Goal: Check status: Check status

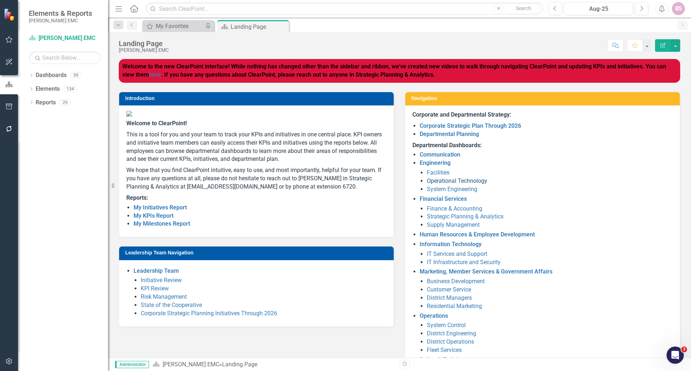
click at [429, 181] on link "Operational Technology" at bounding box center [457, 180] width 60 height 7
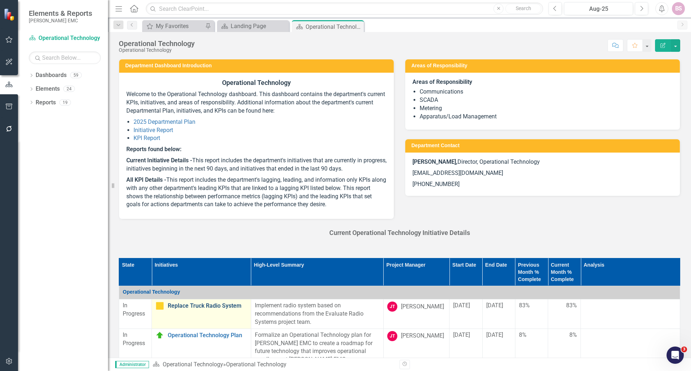
click at [198, 307] on link "Replace Truck Radio System" at bounding box center [208, 306] width 80 height 6
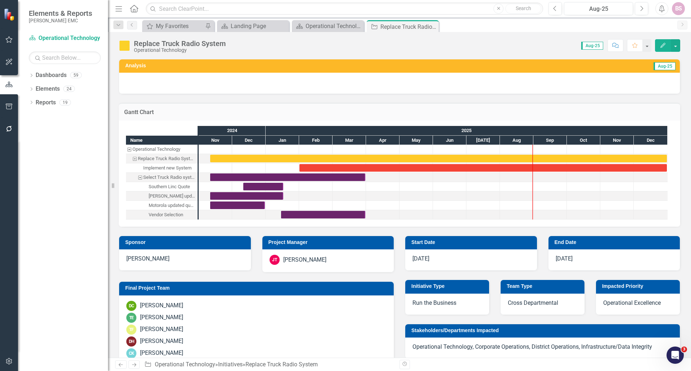
checkbox input "true"
